Goal: Navigation & Orientation: Find specific page/section

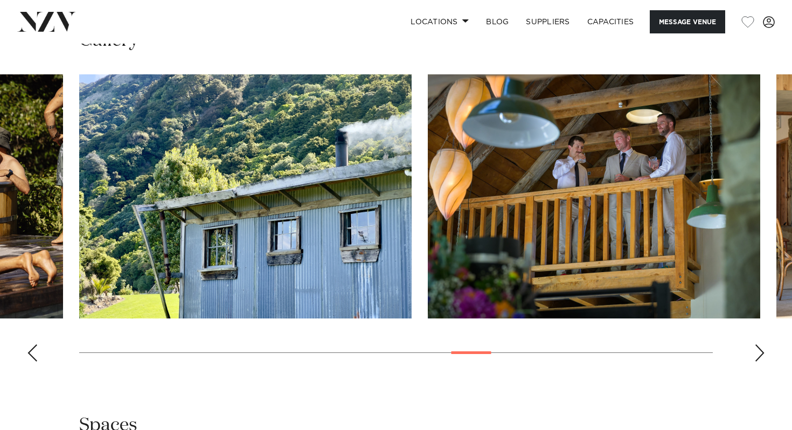
click at [766, 287] on swiper-container at bounding box center [396, 222] width 792 height 296
click at [759, 344] on div "Next slide" at bounding box center [759, 352] width 11 height 17
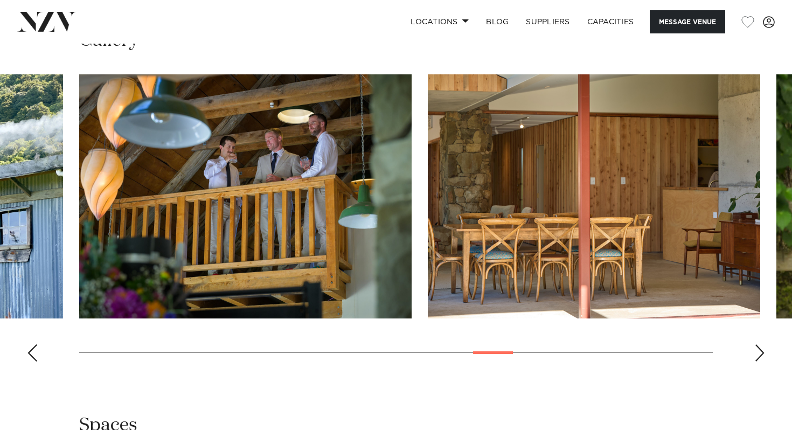
click at [759, 344] on div "Next slide" at bounding box center [759, 352] width 11 height 17
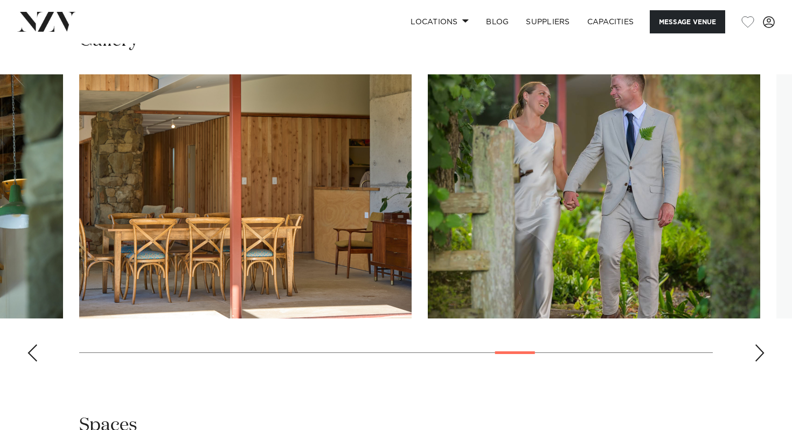
click at [759, 344] on div "Next slide" at bounding box center [759, 352] width 11 height 17
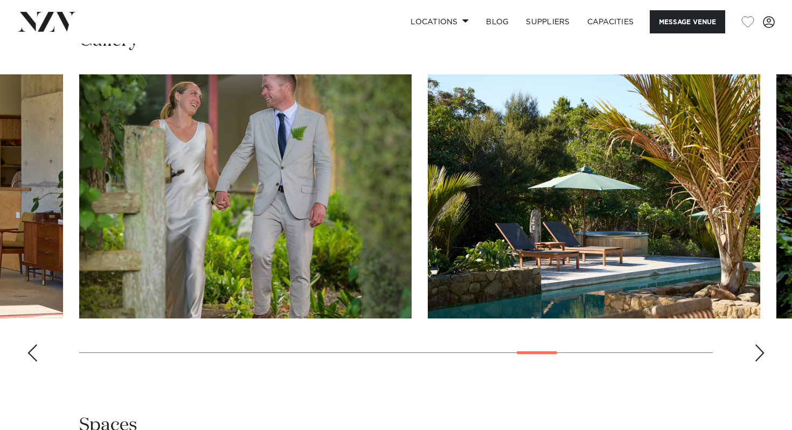
click at [759, 344] on div "Next slide" at bounding box center [759, 352] width 11 height 17
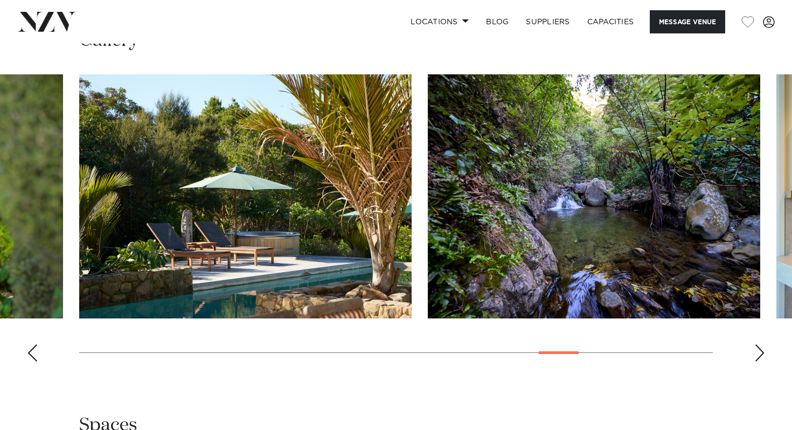
click at [759, 344] on div "Next slide" at bounding box center [759, 352] width 11 height 17
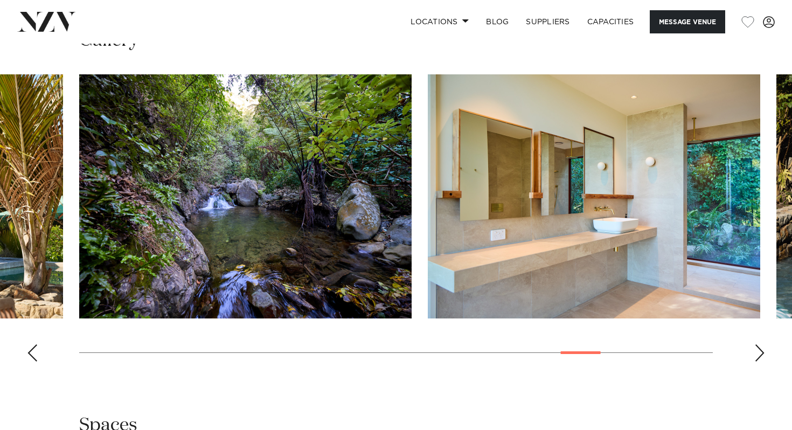
click at [759, 344] on div "Next slide" at bounding box center [759, 352] width 11 height 17
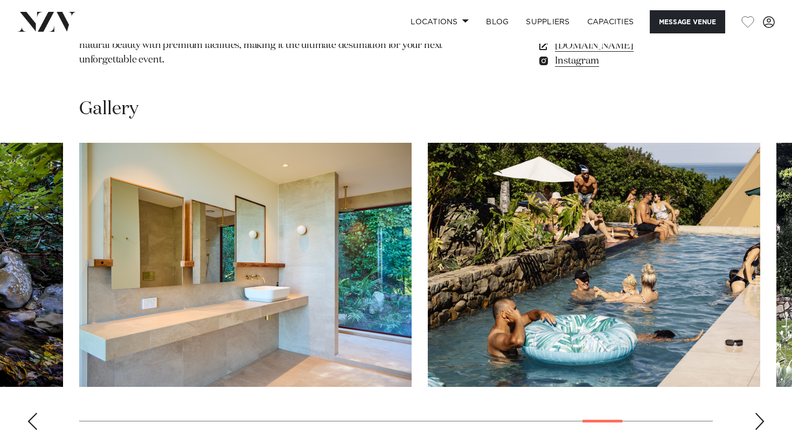
scroll to position [949, 0]
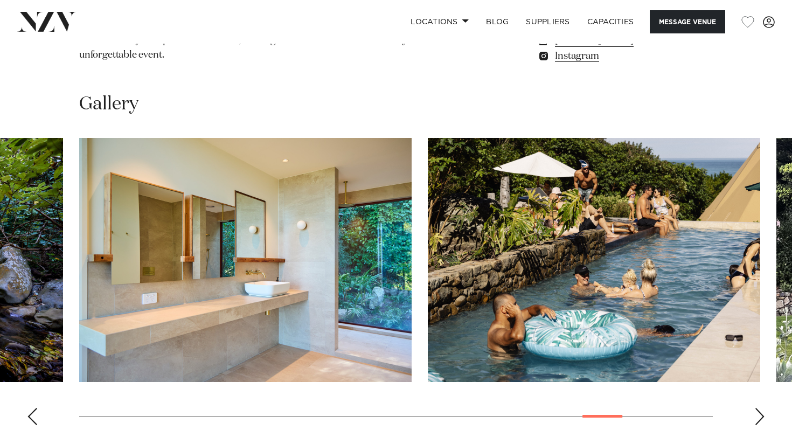
click at [759, 408] on div "Next slide" at bounding box center [759, 416] width 11 height 17
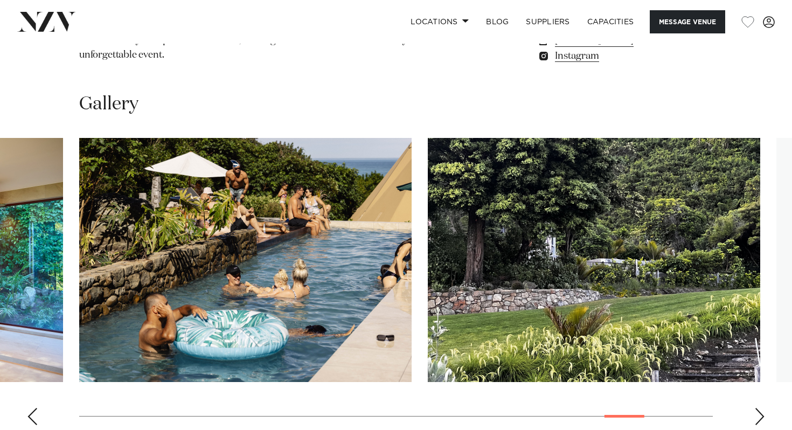
scroll to position [952, 0]
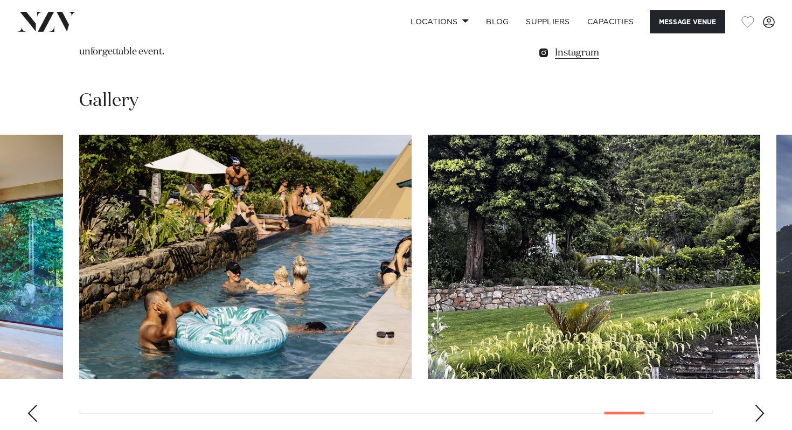
click at [759, 404] on div "Next slide" at bounding box center [759, 412] width 11 height 17
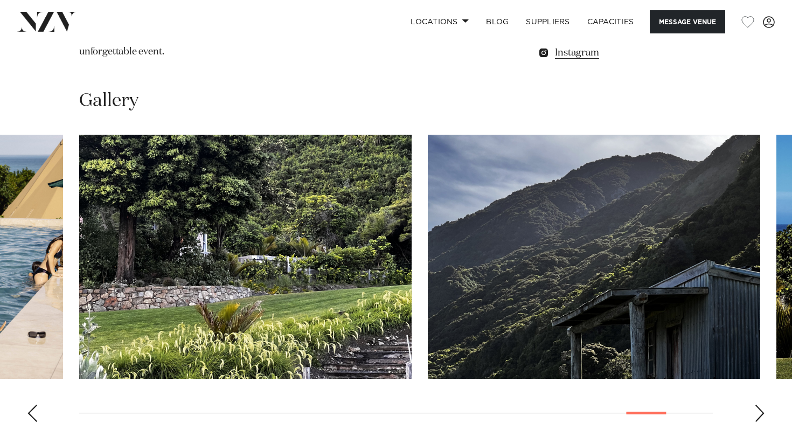
click at [759, 404] on div "Next slide" at bounding box center [759, 412] width 11 height 17
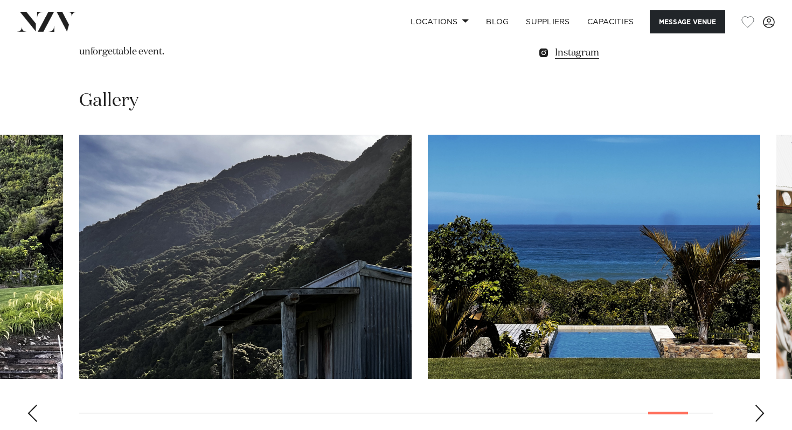
click at [759, 404] on div "Next slide" at bounding box center [759, 412] width 11 height 17
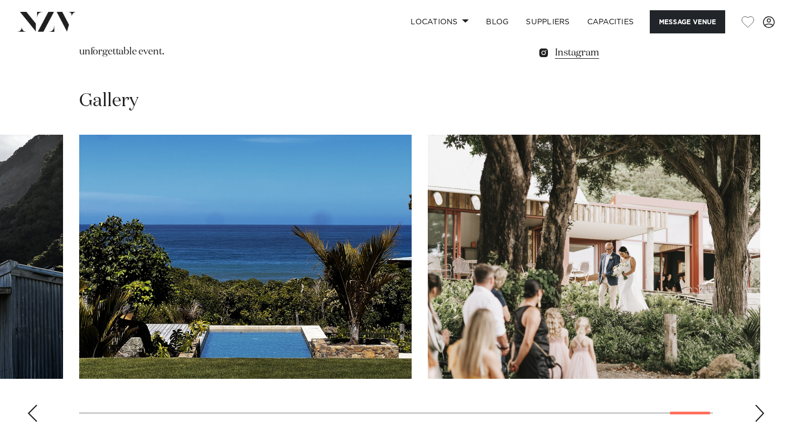
click at [759, 404] on div "Next slide" at bounding box center [759, 412] width 11 height 17
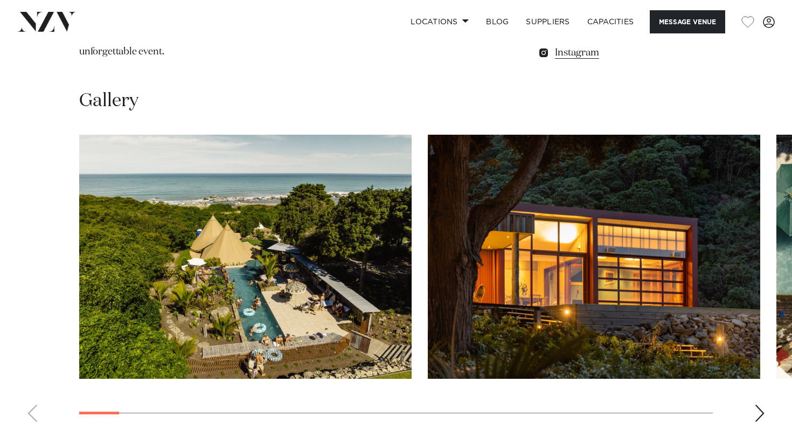
click at [93, 325] on swiper-container at bounding box center [396, 283] width 792 height 296
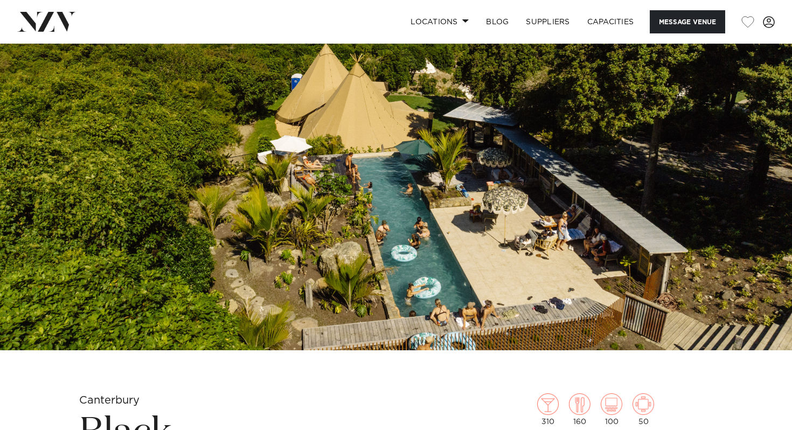
scroll to position [0, 0]
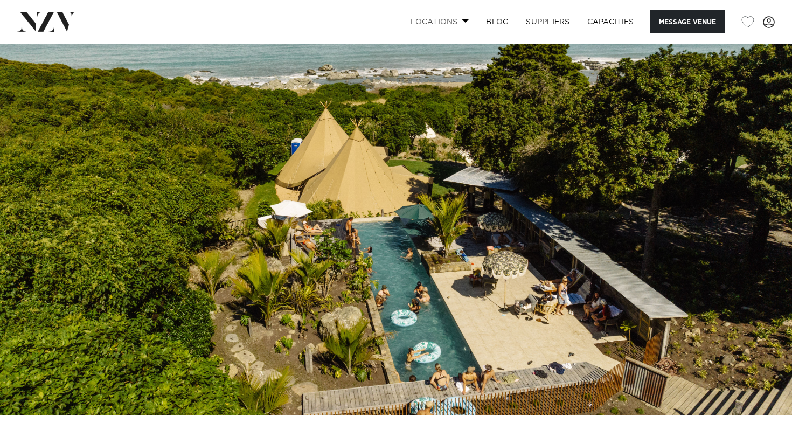
click at [462, 18] on link "Locations" at bounding box center [439, 21] width 75 height 23
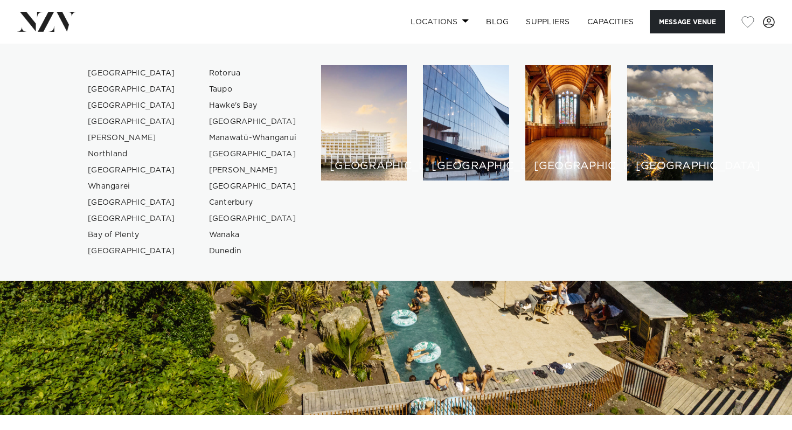
click at [462, 18] on link "Locations" at bounding box center [439, 21] width 75 height 23
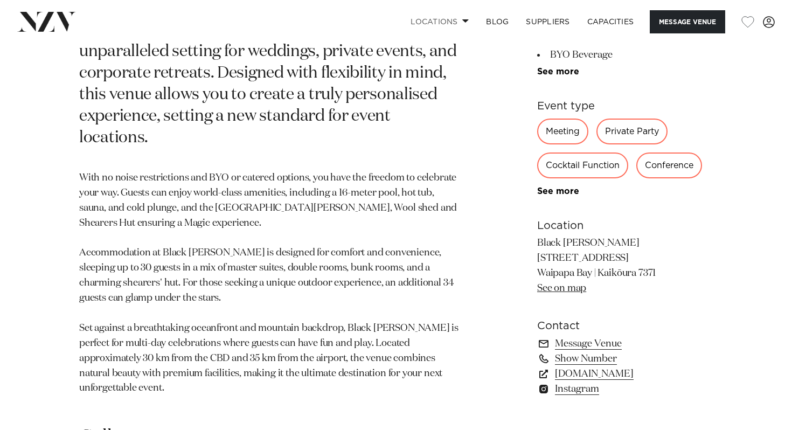
scroll to position [727, 0]
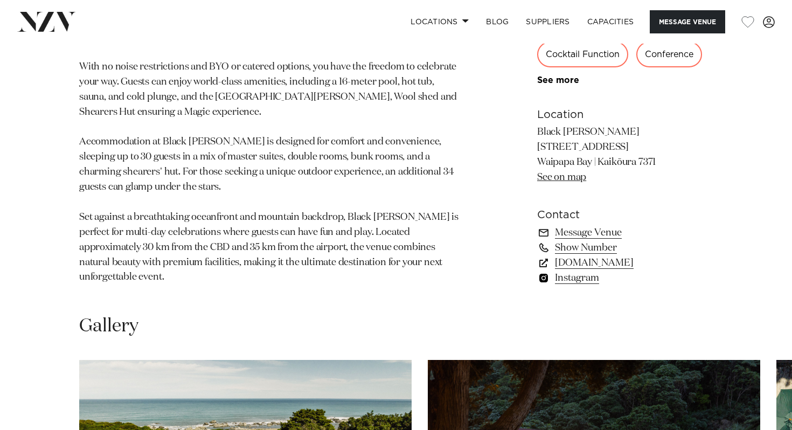
click at [574, 270] on link "Instagram" at bounding box center [625, 277] width 176 height 15
